Goal: Task Accomplishment & Management: Manage account settings

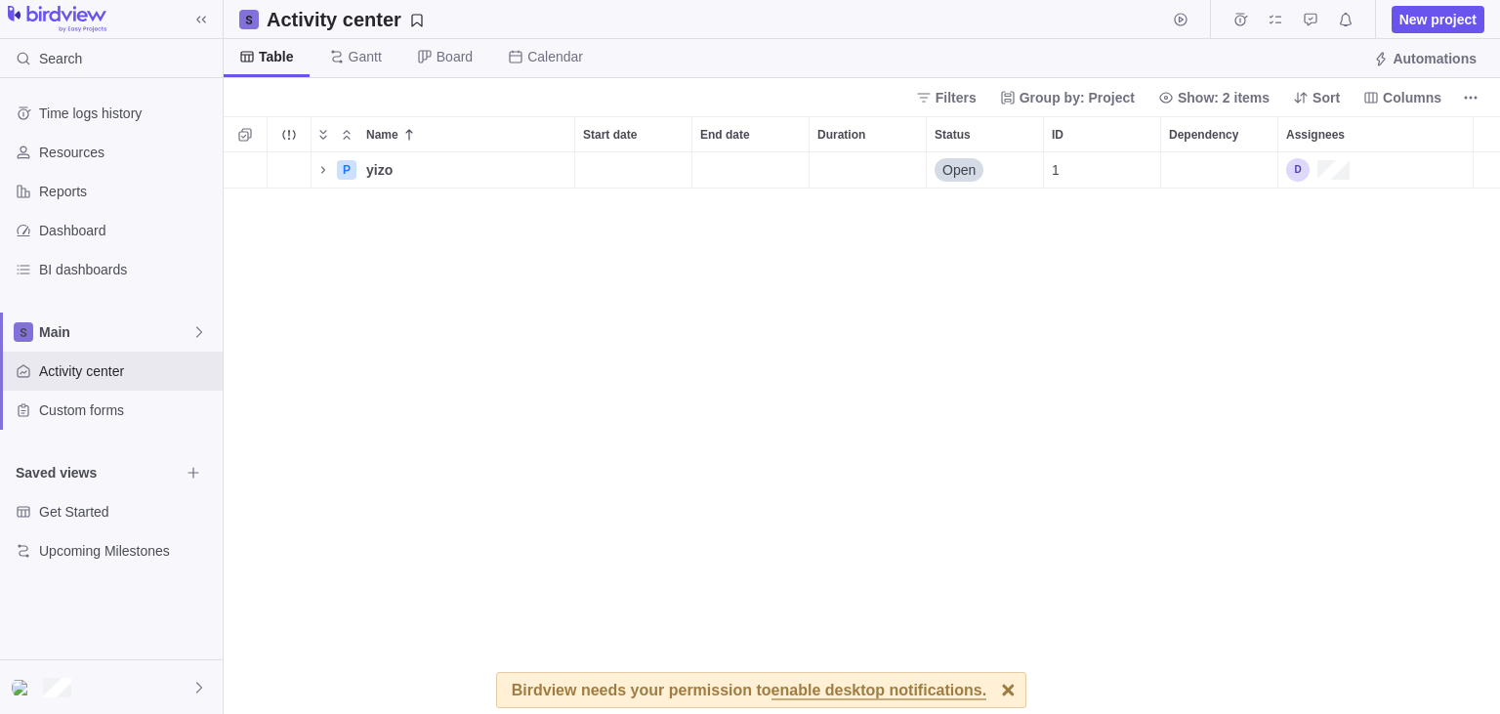
scroll to position [562, 1276]
click at [1293, 169] on div "Assignees" at bounding box center [1317, 169] width 63 height 23
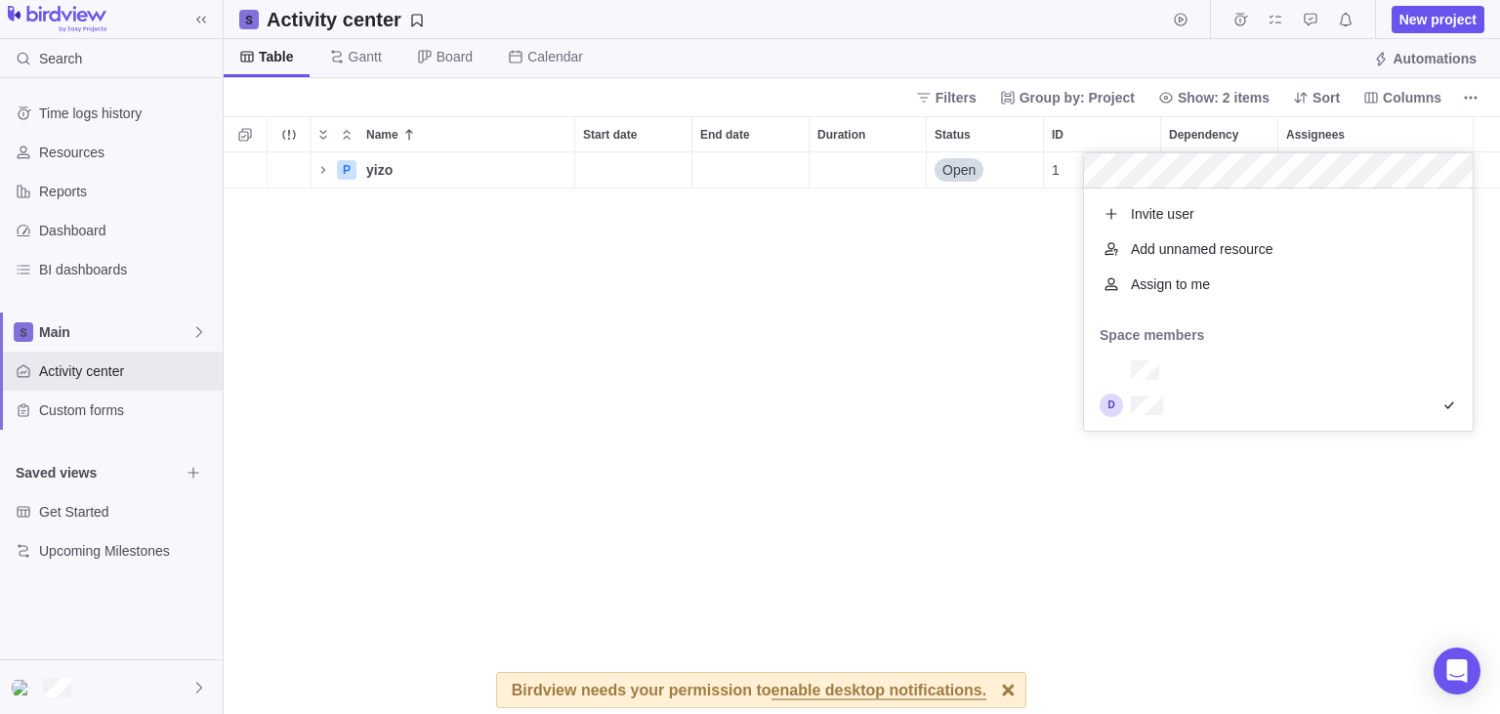
scroll to position [242, 389]
click at [197, 684] on body "Search Time logs history Resources Reports Dashboard BI dashboards Main Activit…" at bounding box center [750, 357] width 1500 height 714
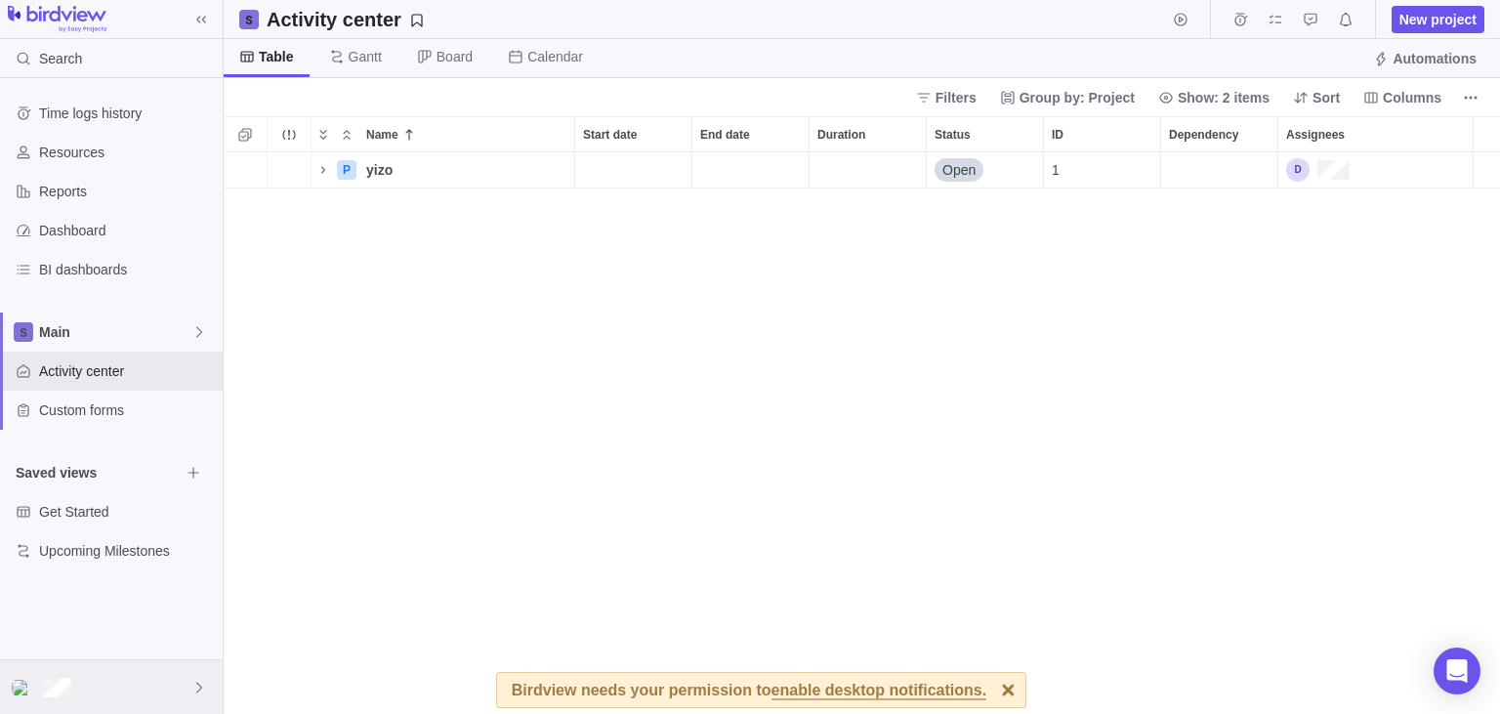
click at [197, 686] on icon at bounding box center [199, 688] width 16 height 16
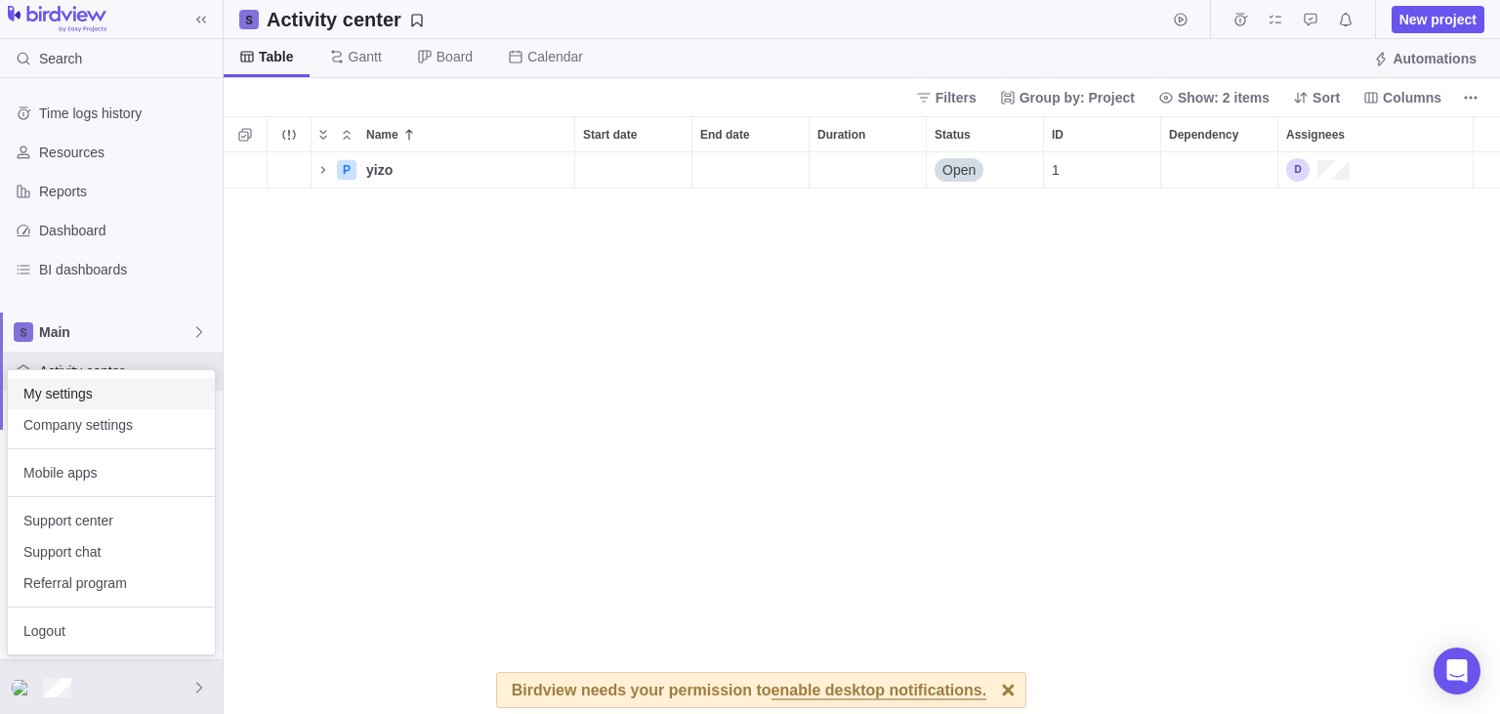
click at [72, 395] on span "My settings" at bounding box center [111, 394] width 176 height 20
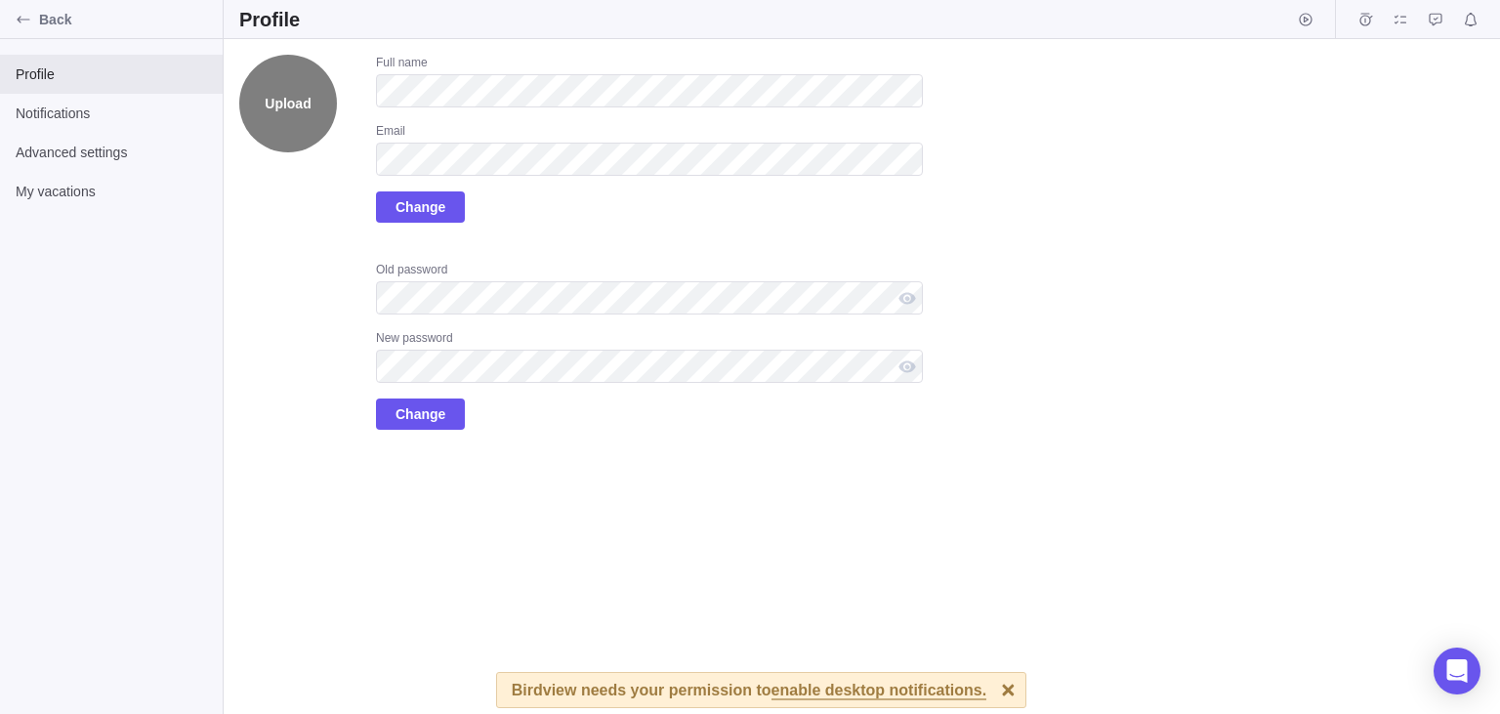
click at [283, 116] on label "Upload" at bounding box center [288, 104] width 98 height 98
click at [0, 0] on input "Upload" at bounding box center [0, 0] width 0 height 0
click at [283, 116] on label "Upload" at bounding box center [288, 104] width 98 height 98
click at [0, 0] on input "Upload" at bounding box center [0, 0] width 0 height 0
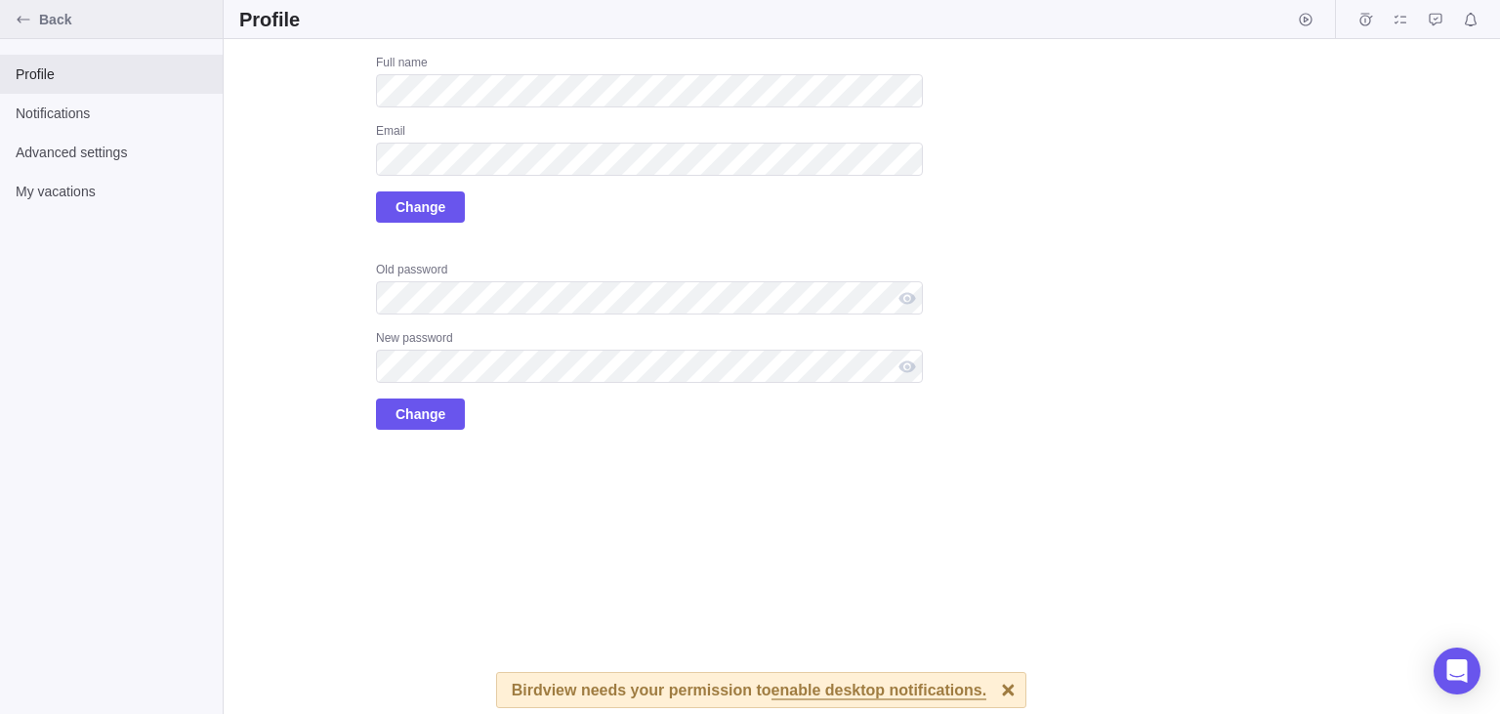
click at [27, 21] on icon "Back" at bounding box center [24, 20] width 16 height 16
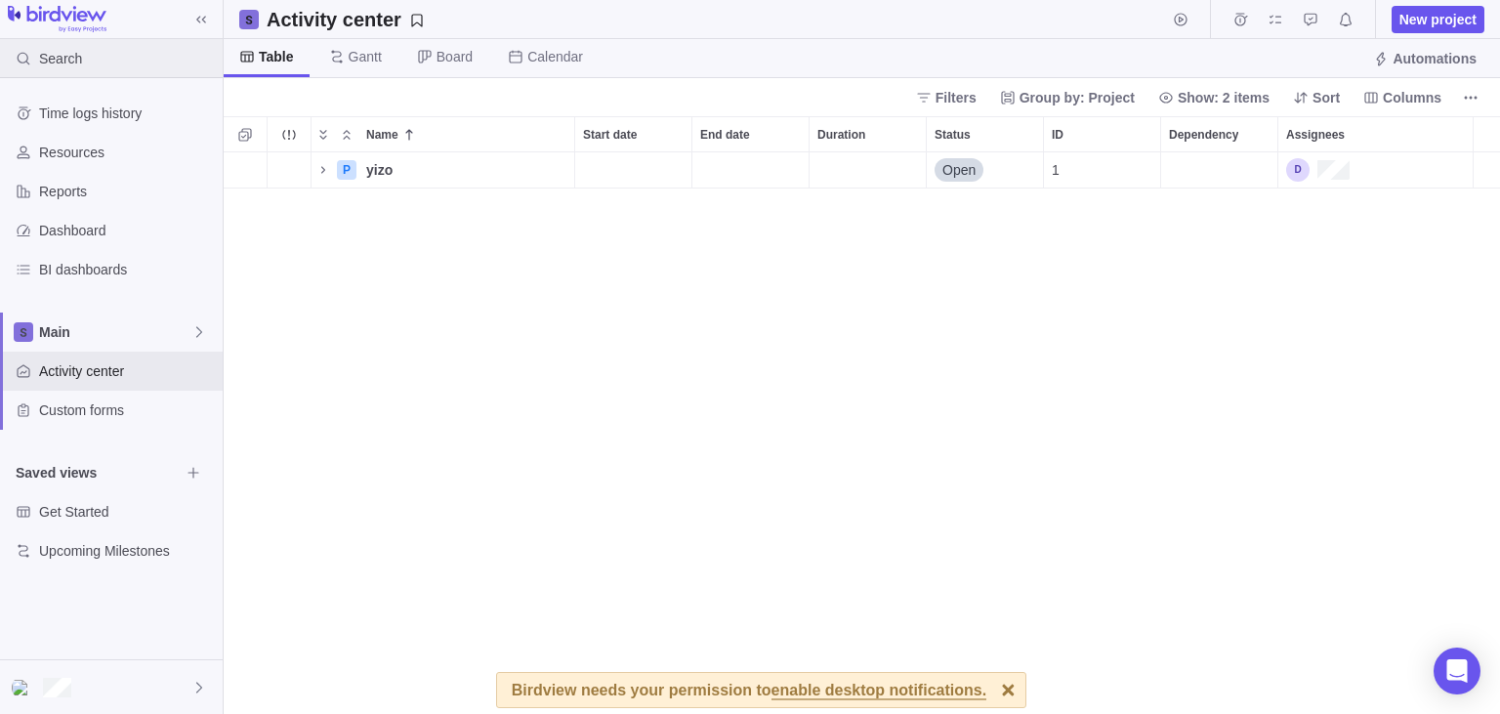
scroll to position [562, 1276]
click at [193, 687] on icon at bounding box center [199, 688] width 16 height 16
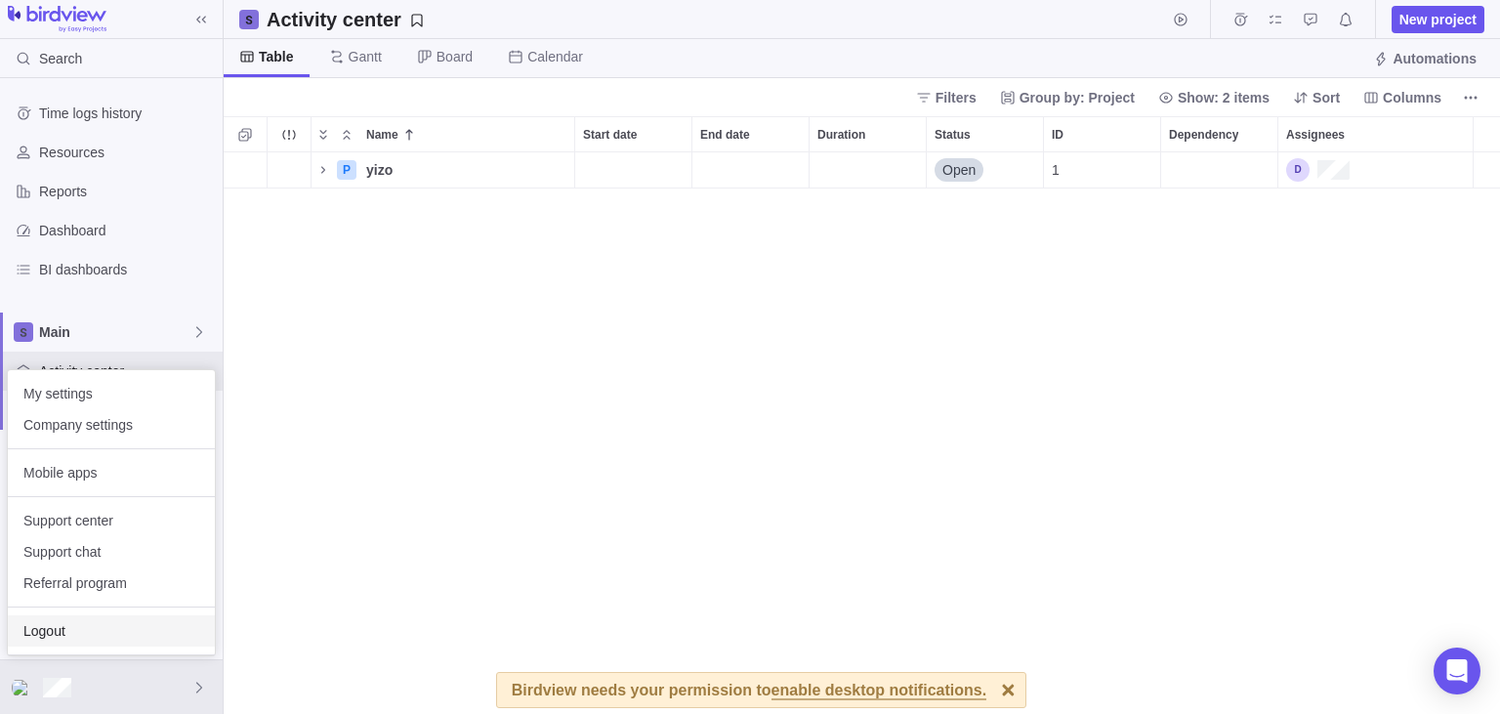
click at [68, 638] on span "Logout" at bounding box center [111, 631] width 176 height 20
